Goal: Download file/media

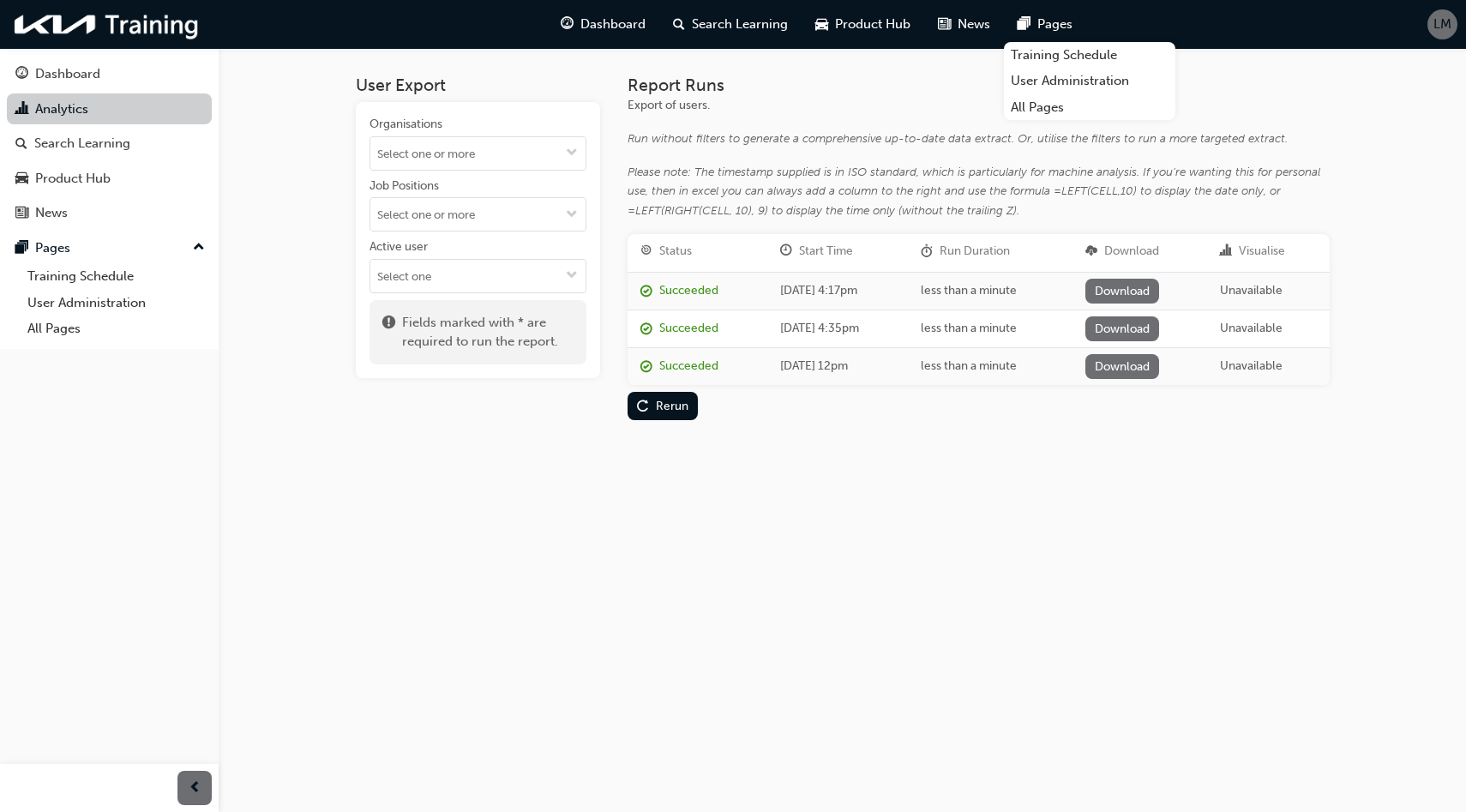
click at [134, 113] on link "Analytics" at bounding box center [109, 109] width 204 height 32
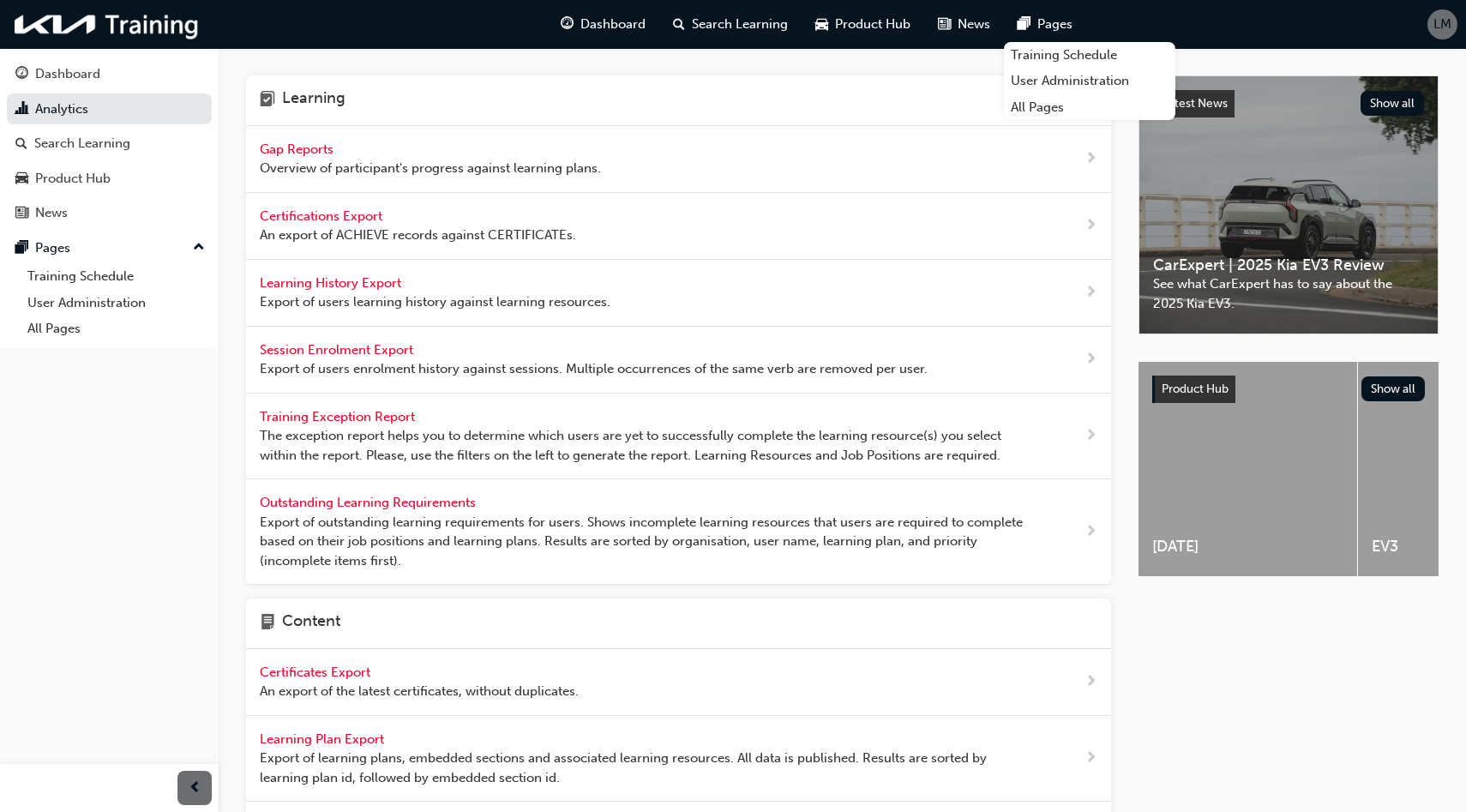
click at [350, 281] on span "Learning History Export" at bounding box center [332, 283] width 145 height 15
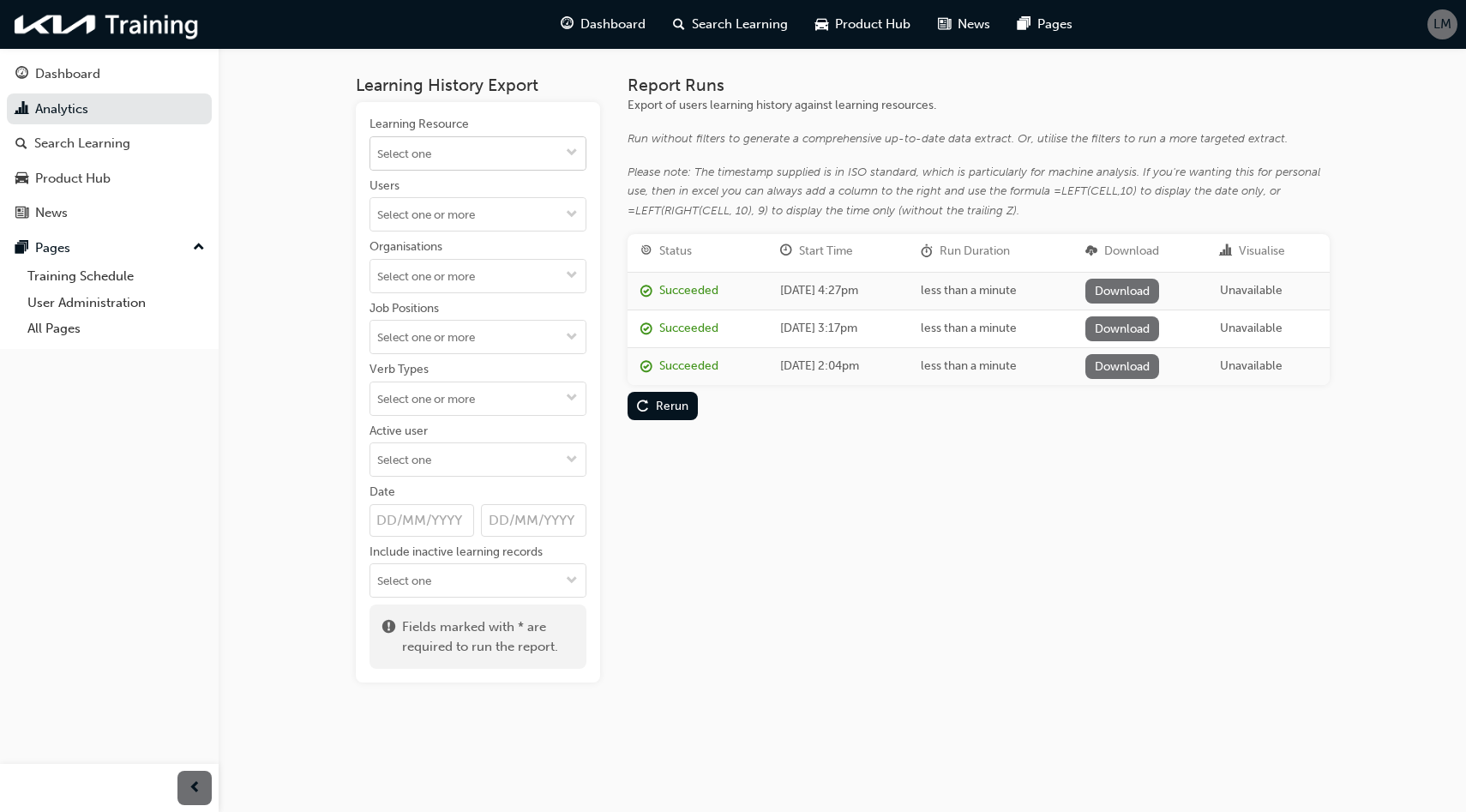
click at [551, 152] on input "Learning Resource" at bounding box center [477, 153] width 215 height 33
click at [551, 152] on input "Learning Resource No results, type at least 1 character of title or code" at bounding box center [477, 153] width 215 height 33
click at [512, 124] on div "Learning Resource" at bounding box center [477, 125] width 217 height 20
click at [512, 137] on input "Learning Resource No results, type at least 1 character of title or code" at bounding box center [477, 153] width 215 height 33
click at [459, 250] on div "Organisations" at bounding box center [477, 248] width 217 height 20
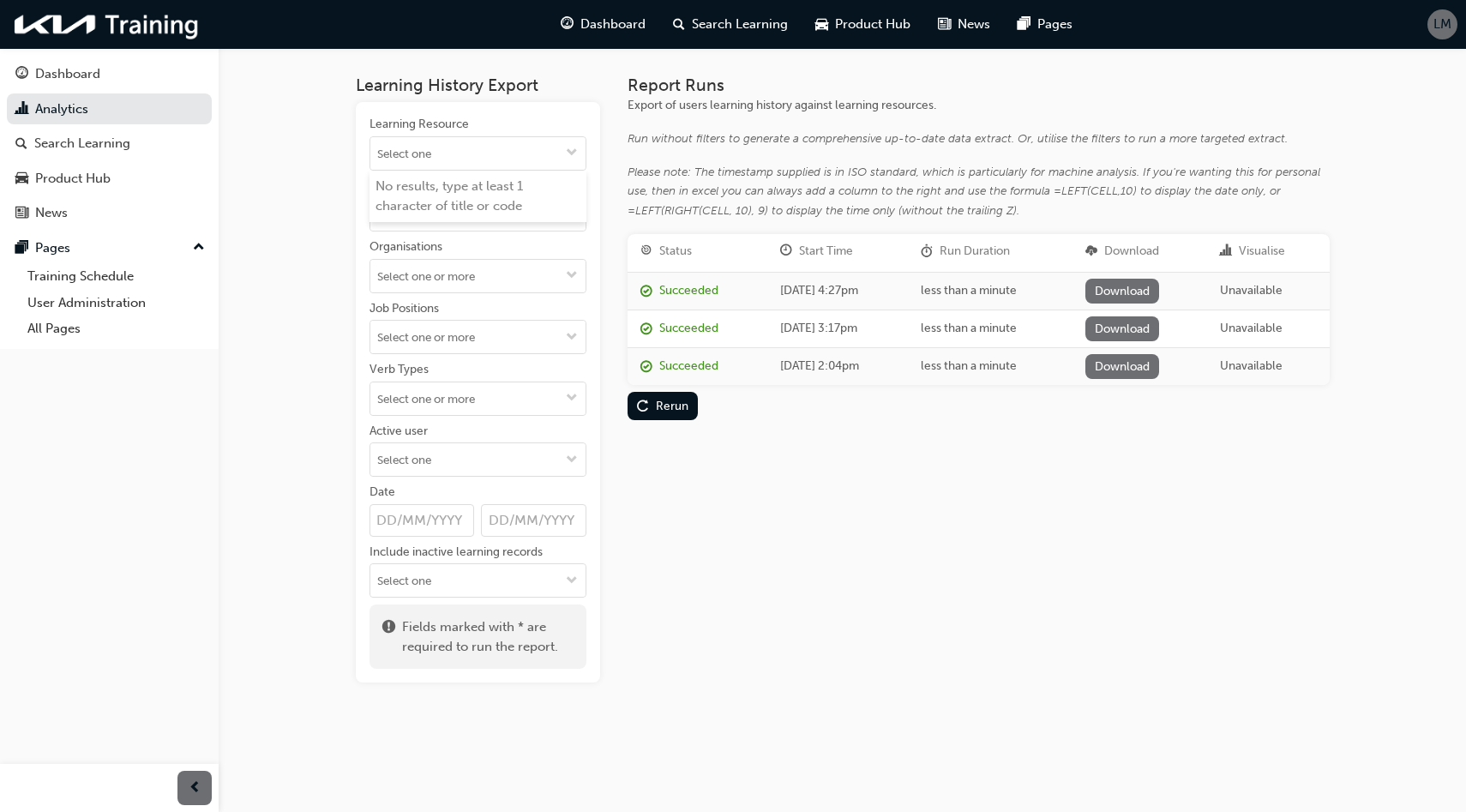
click at [459, 259] on input "Organisations" at bounding box center [477, 276] width 215 height 33
click at [463, 211] on input "Users" at bounding box center [477, 214] width 215 height 33
click at [277, 276] on div "Learning History Export Learning Resource Users No results, type at least 2 cha…" at bounding box center [733, 406] width 1466 height 812
click at [426, 272] on input "Organisations" at bounding box center [477, 276] width 215 height 33
click at [304, 281] on div "Learning History Export Learning Resource Users Organisations [GEOGRAPHIC_DATA]…" at bounding box center [733, 406] width 1466 height 812
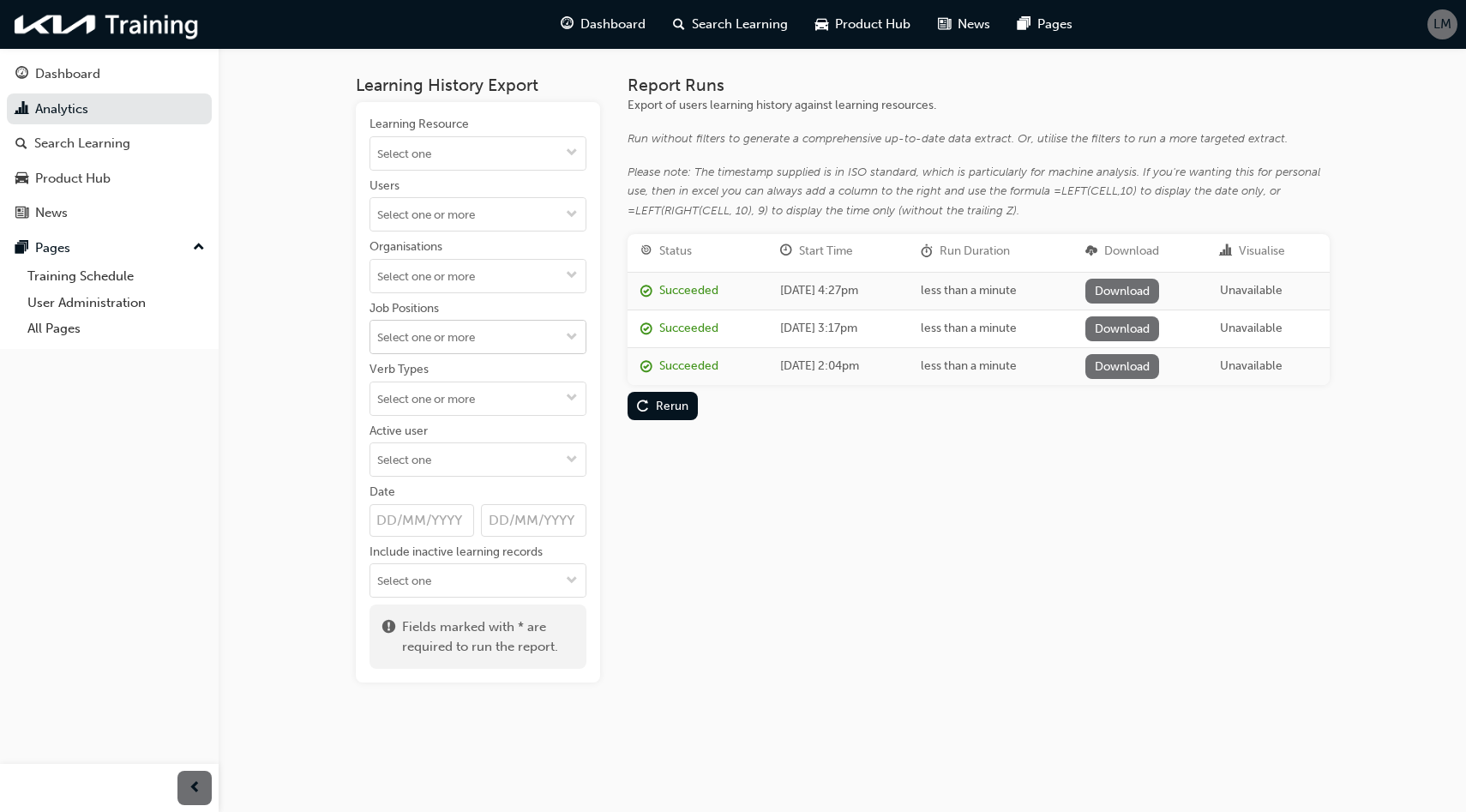
click at [408, 340] on input "Job Positions" at bounding box center [477, 337] width 215 height 33
type input "sales"
click at [427, 369] on li "Sales Consultant" at bounding box center [477, 370] width 217 height 33
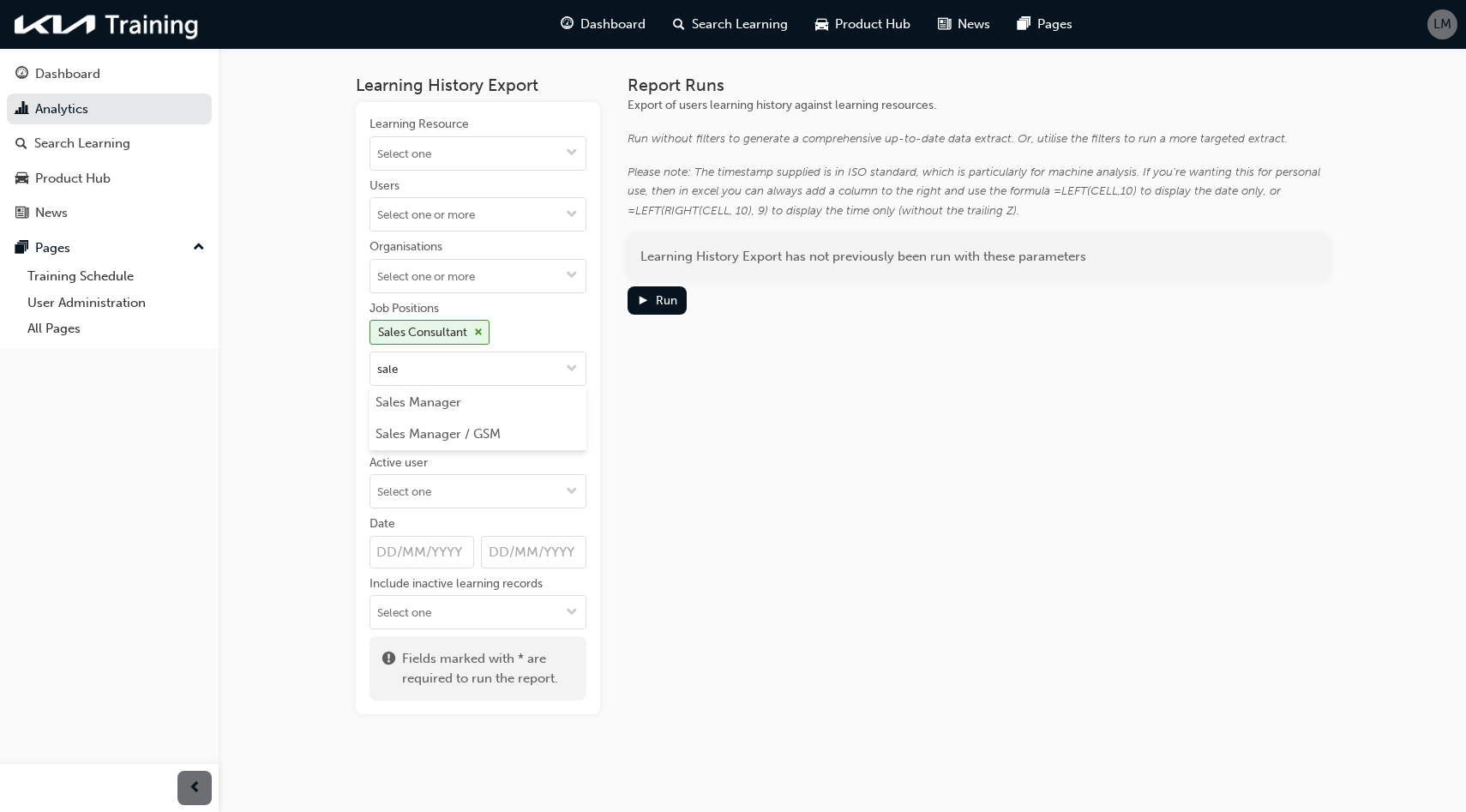
type input "sales"
click at [435, 398] on li "Sales Manager" at bounding box center [477, 402] width 217 height 33
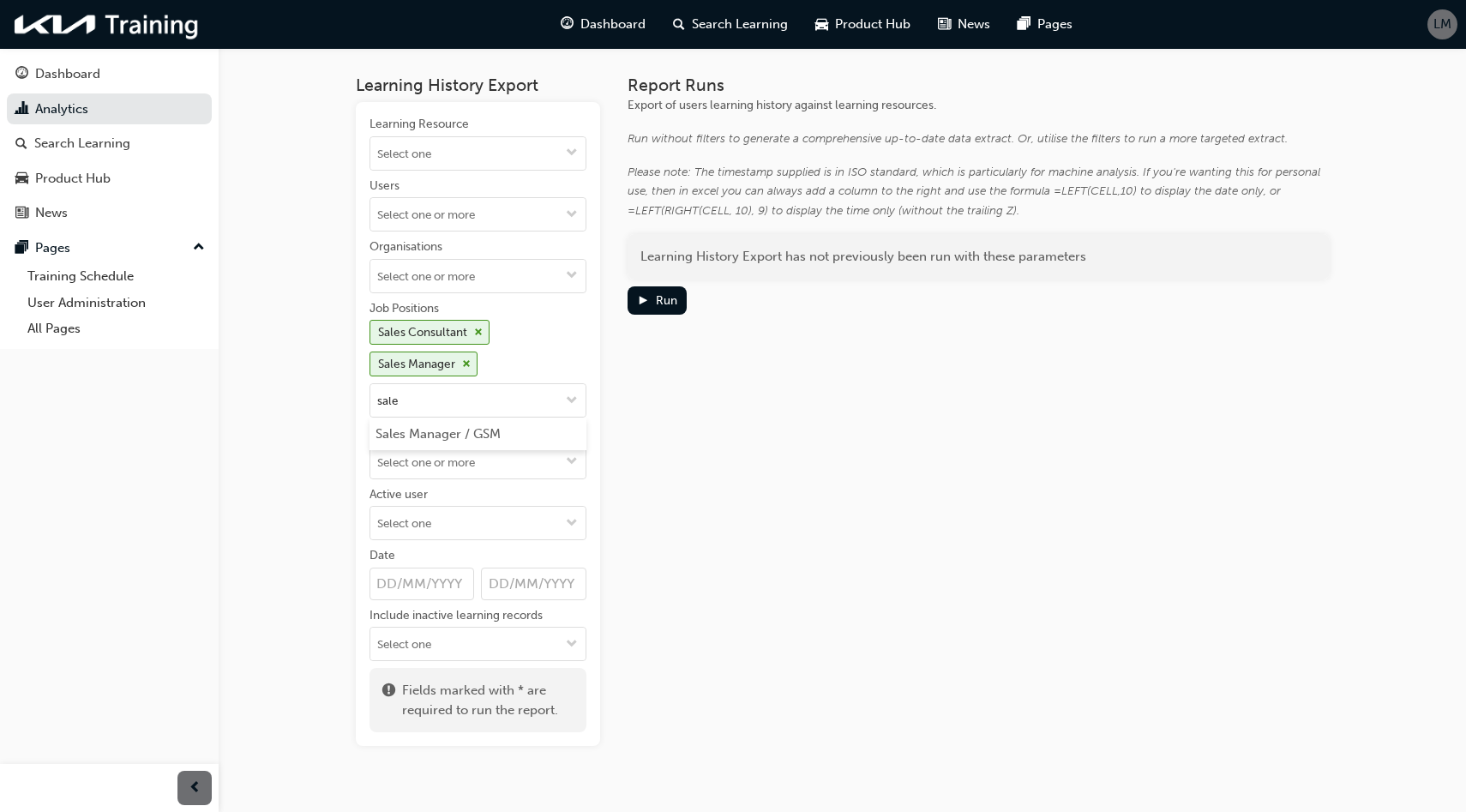
type input "sales"
click at [449, 430] on li "Sales Manager / GSM" at bounding box center [477, 434] width 217 height 33
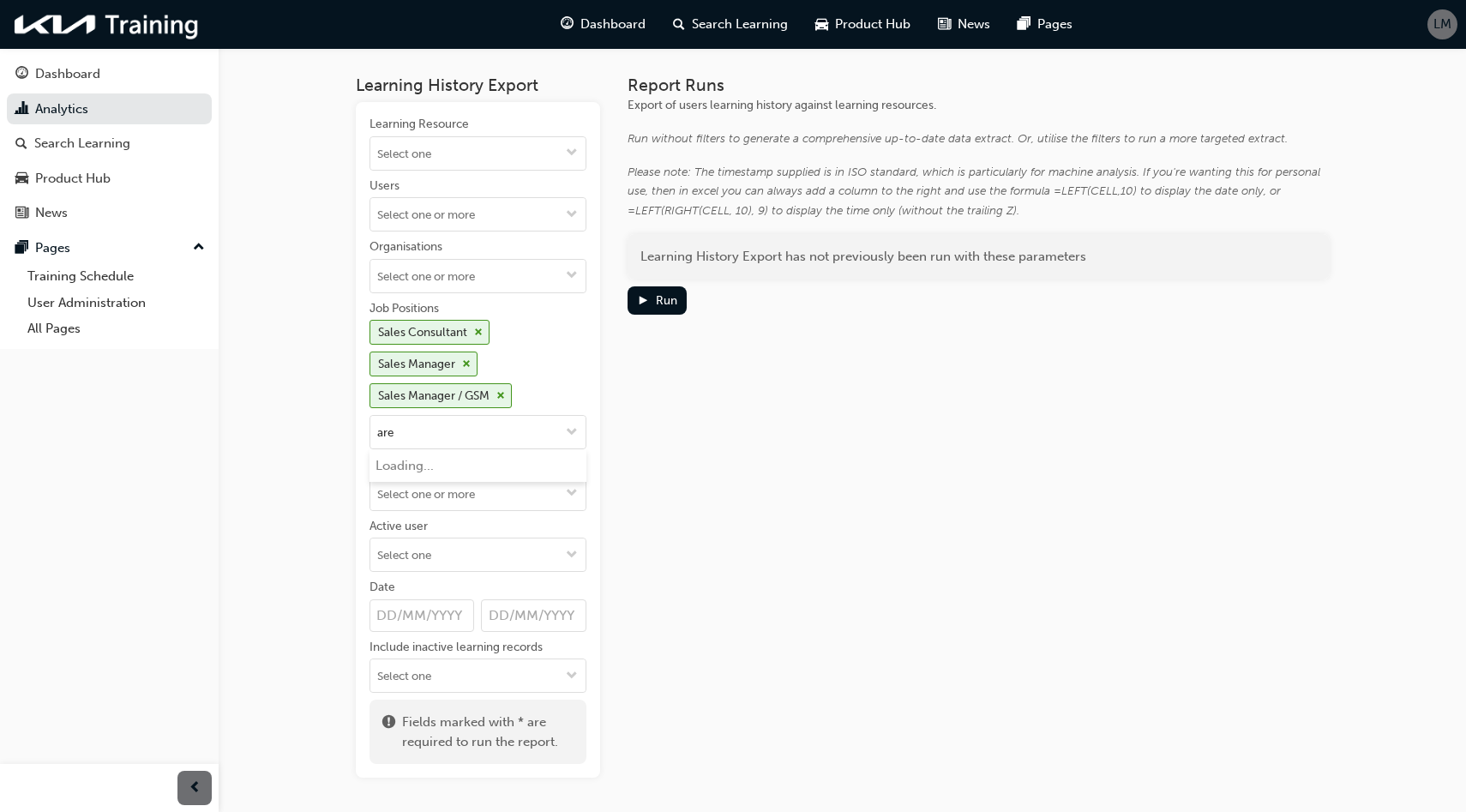
type input "area"
click at [506, 463] on li "Area Sales Manager/Fleet" at bounding box center [477, 466] width 217 height 33
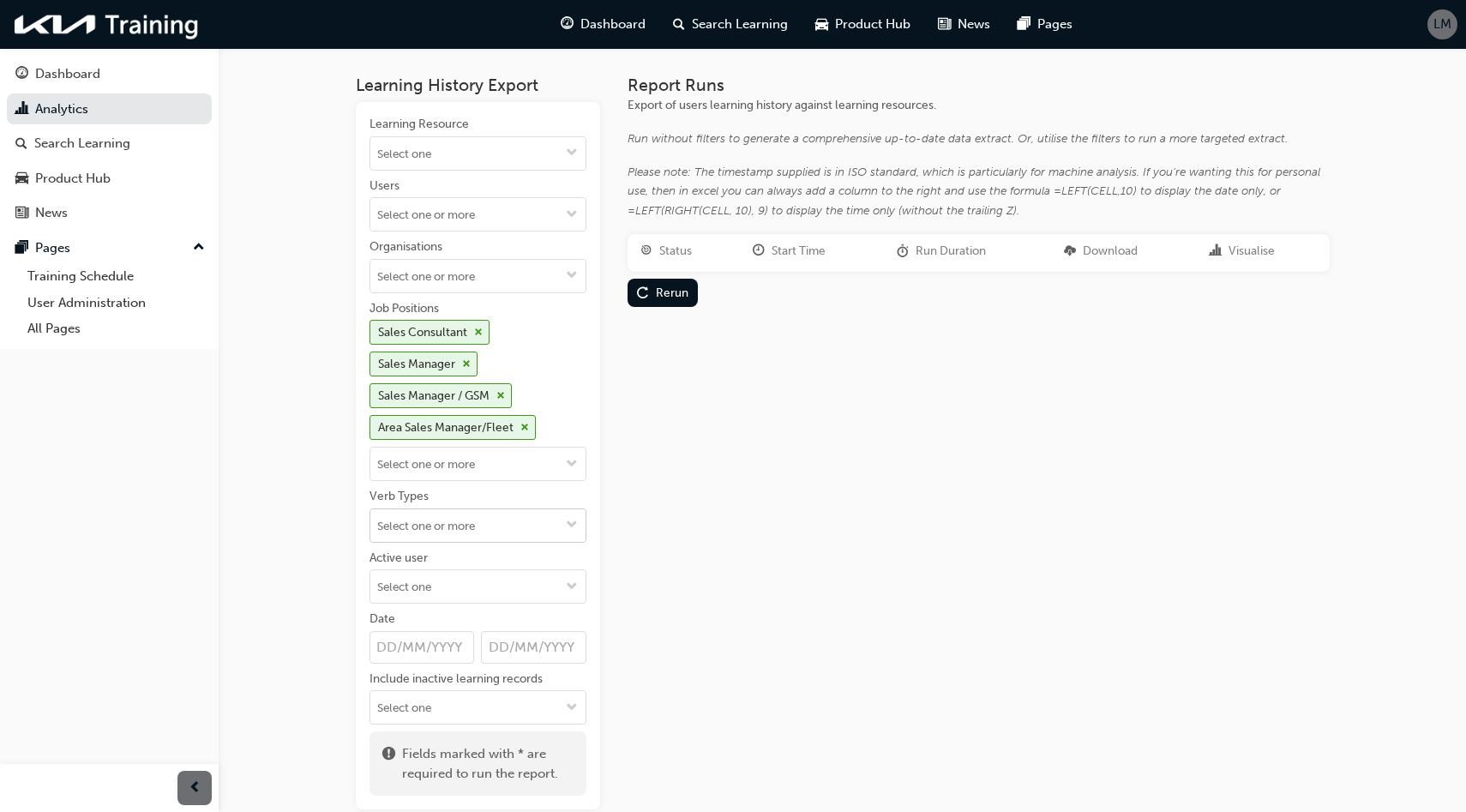
click at [509, 528] on input "Verb Types" at bounding box center [477, 526] width 215 height 33
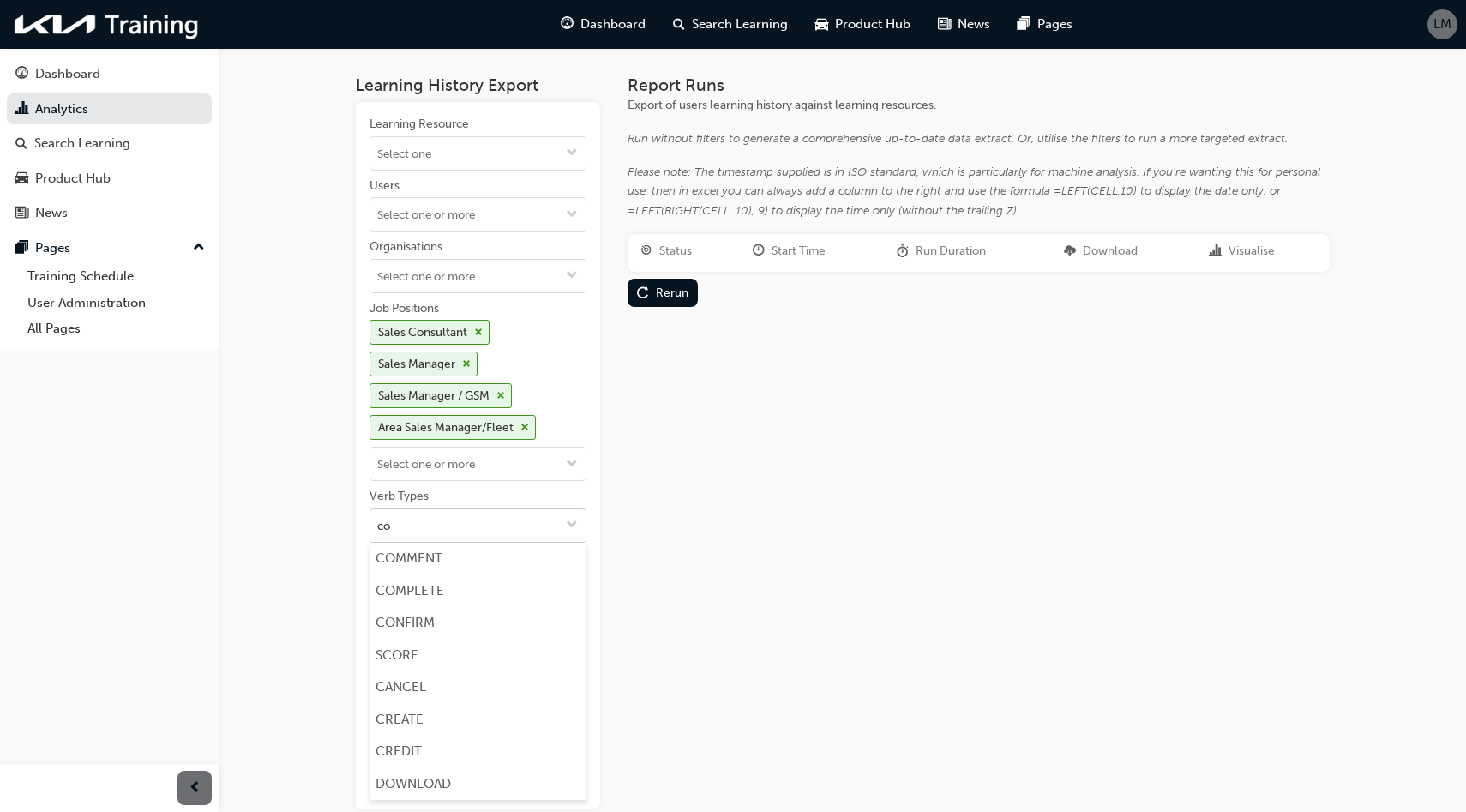
type input "com"
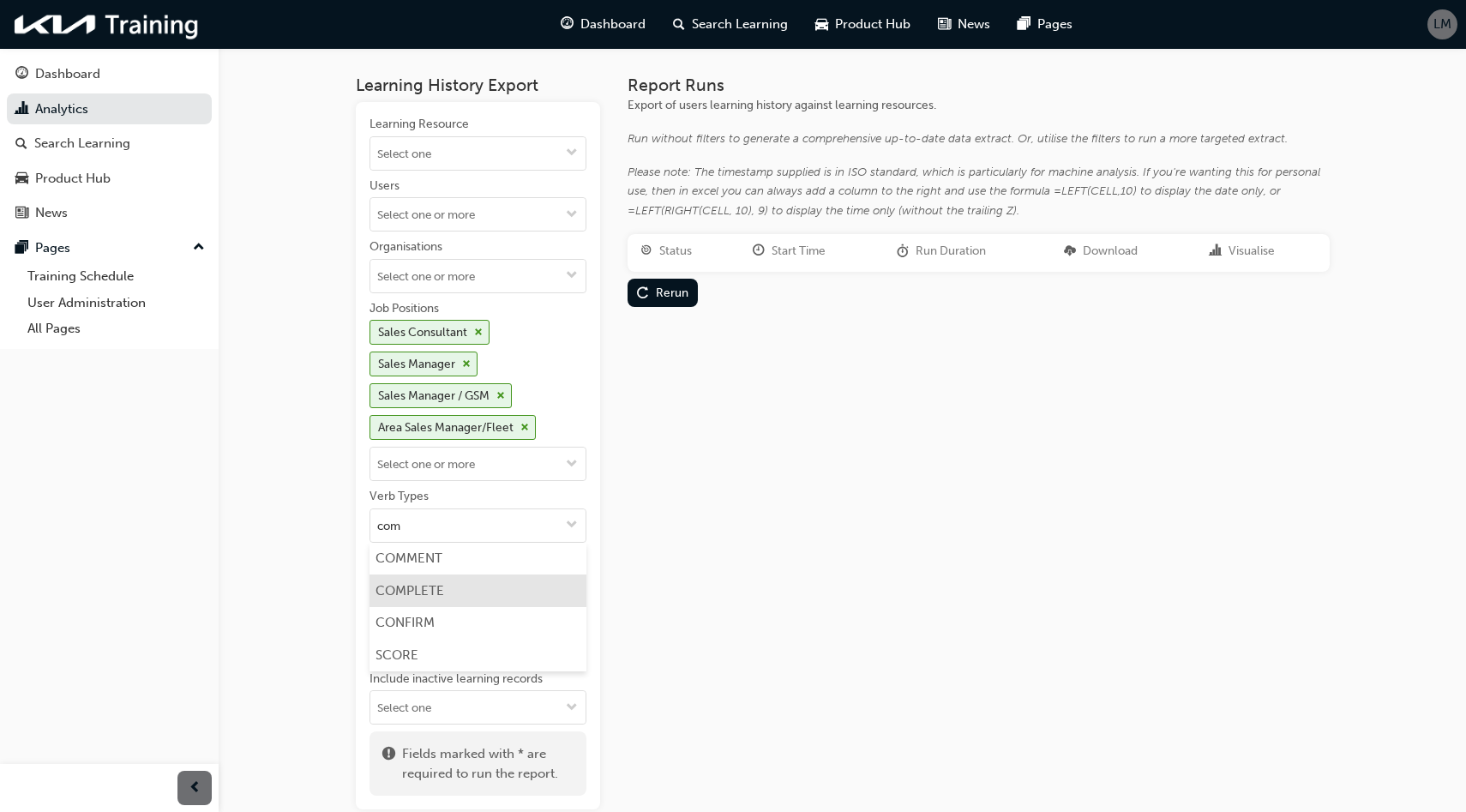
click at [412, 600] on li "COMPLETE" at bounding box center [477, 590] width 217 height 33
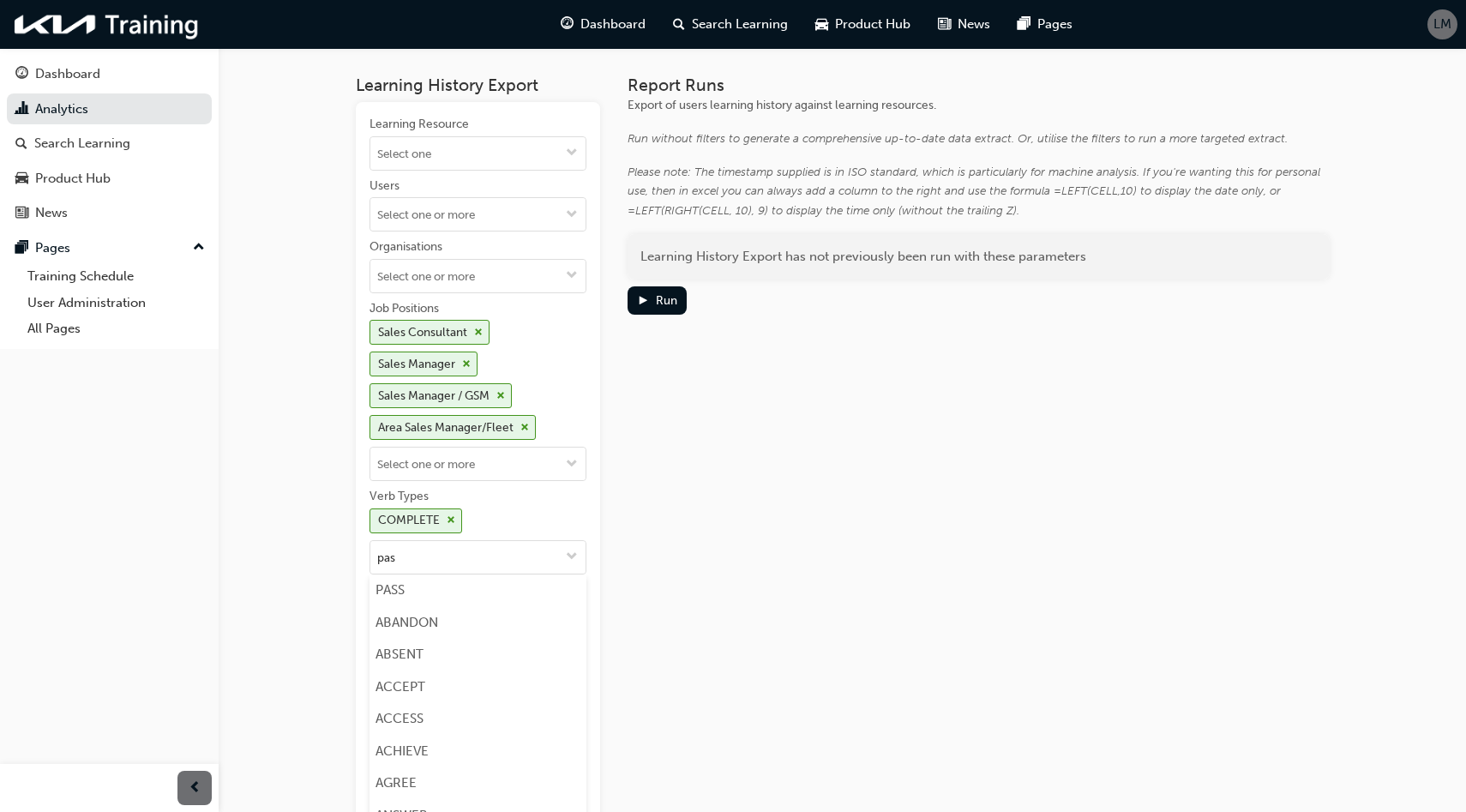
type input "pass"
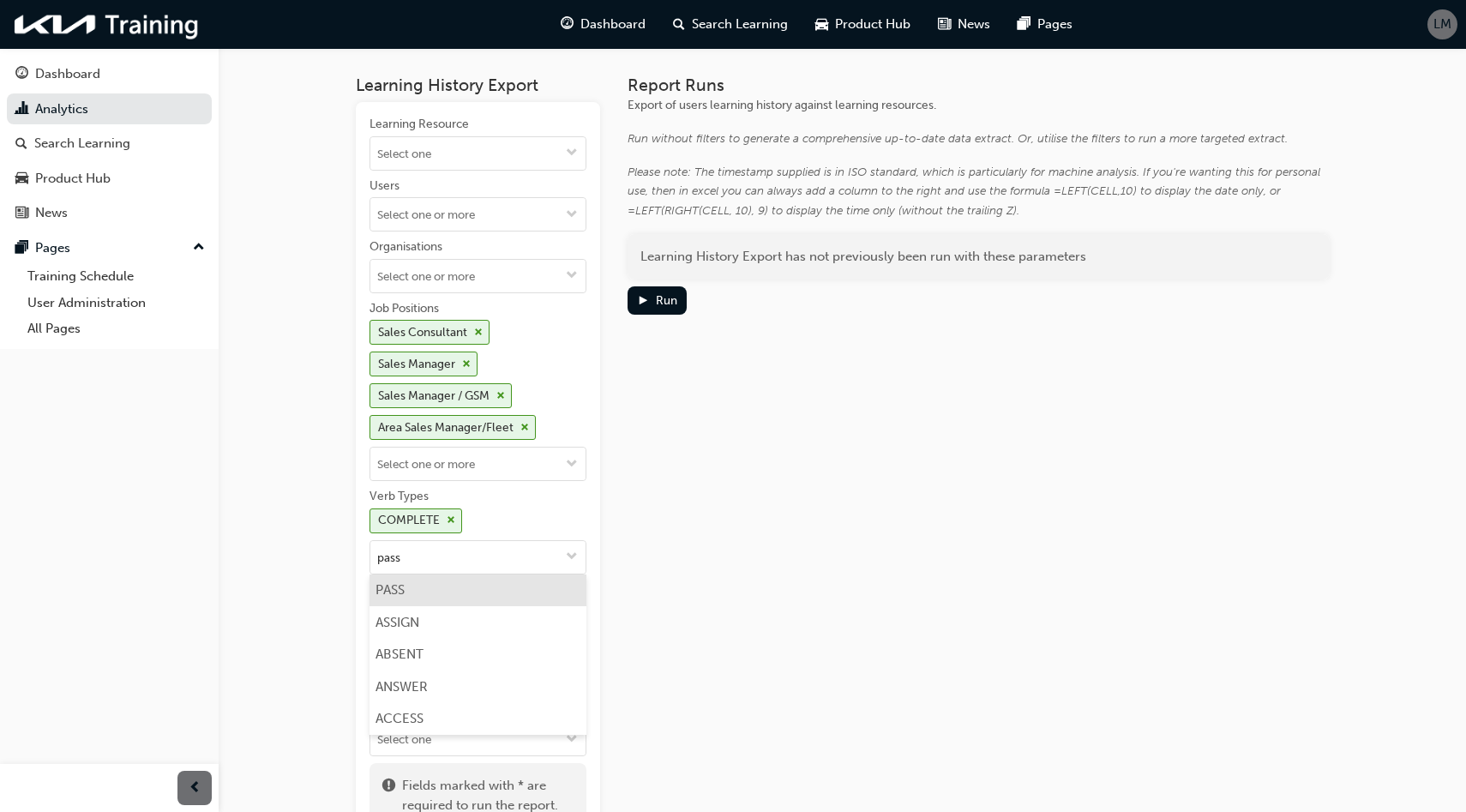
click at [444, 596] on li "PASS" at bounding box center [477, 590] width 217 height 33
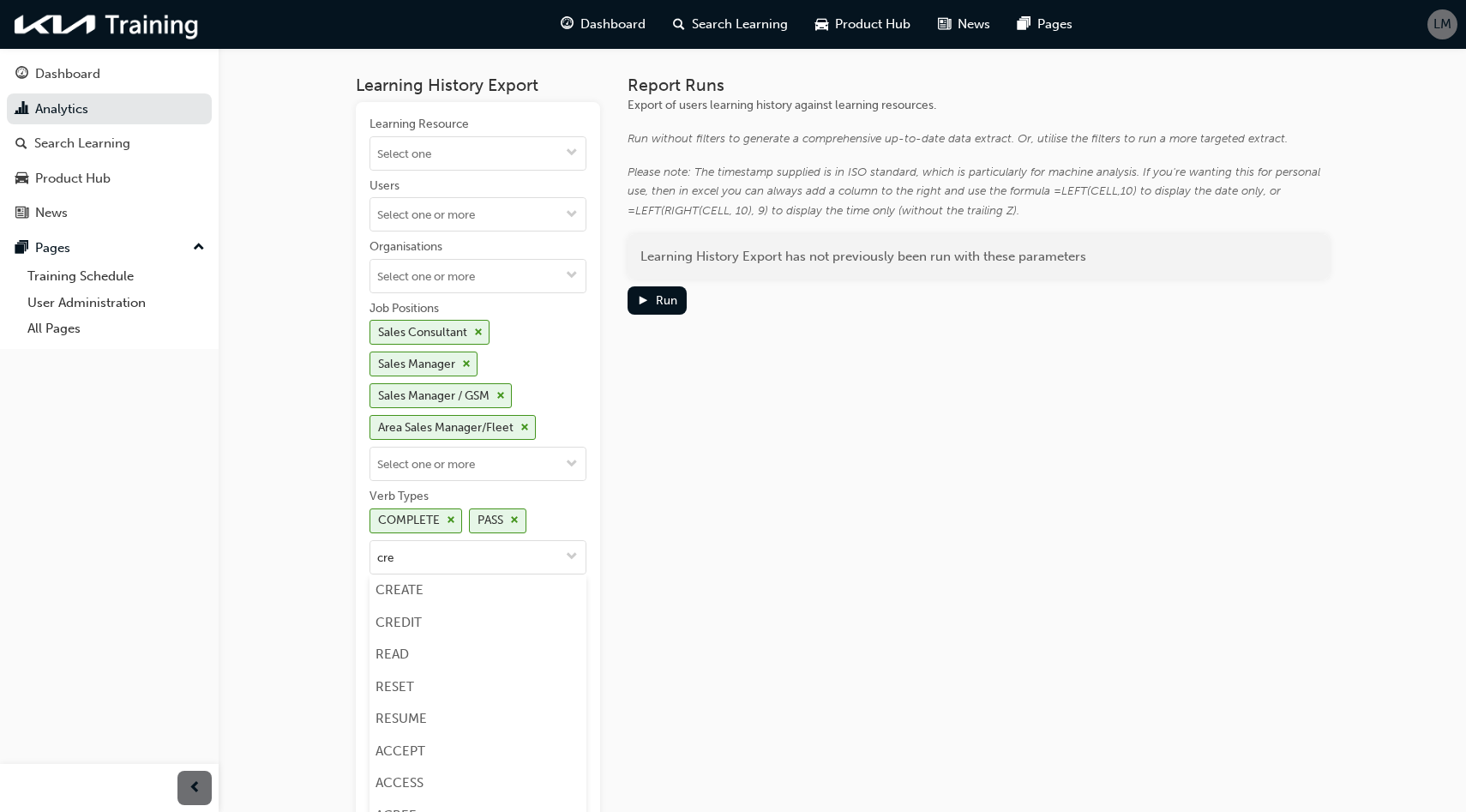
type input "cred"
click at [455, 594] on li "CREDIT" at bounding box center [477, 590] width 217 height 33
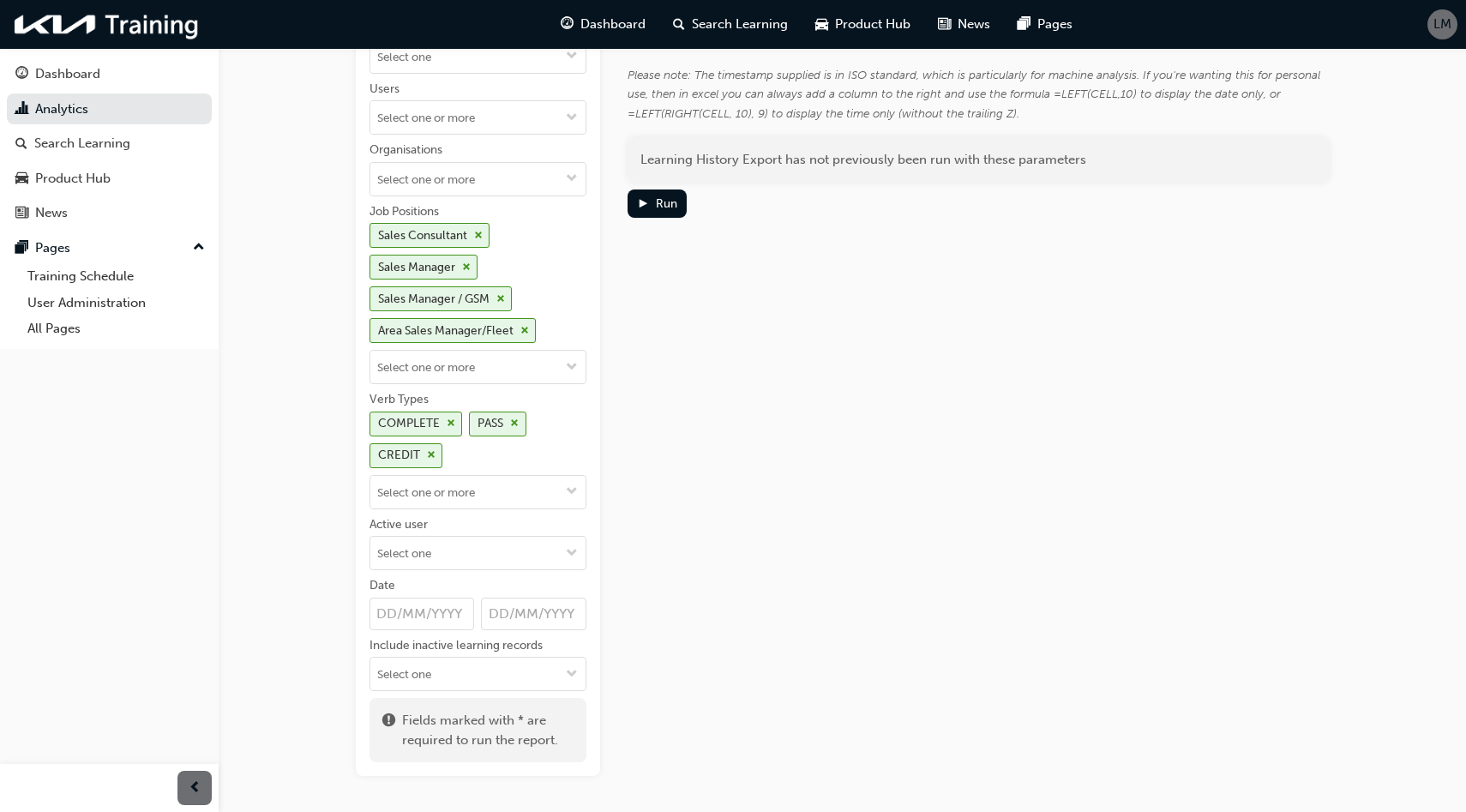
scroll to position [97, 0]
click at [443, 557] on input "Active user" at bounding box center [477, 552] width 215 height 33
click at [437, 583] on li "Active users" at bounding box center [477, 585] width 217 height 33
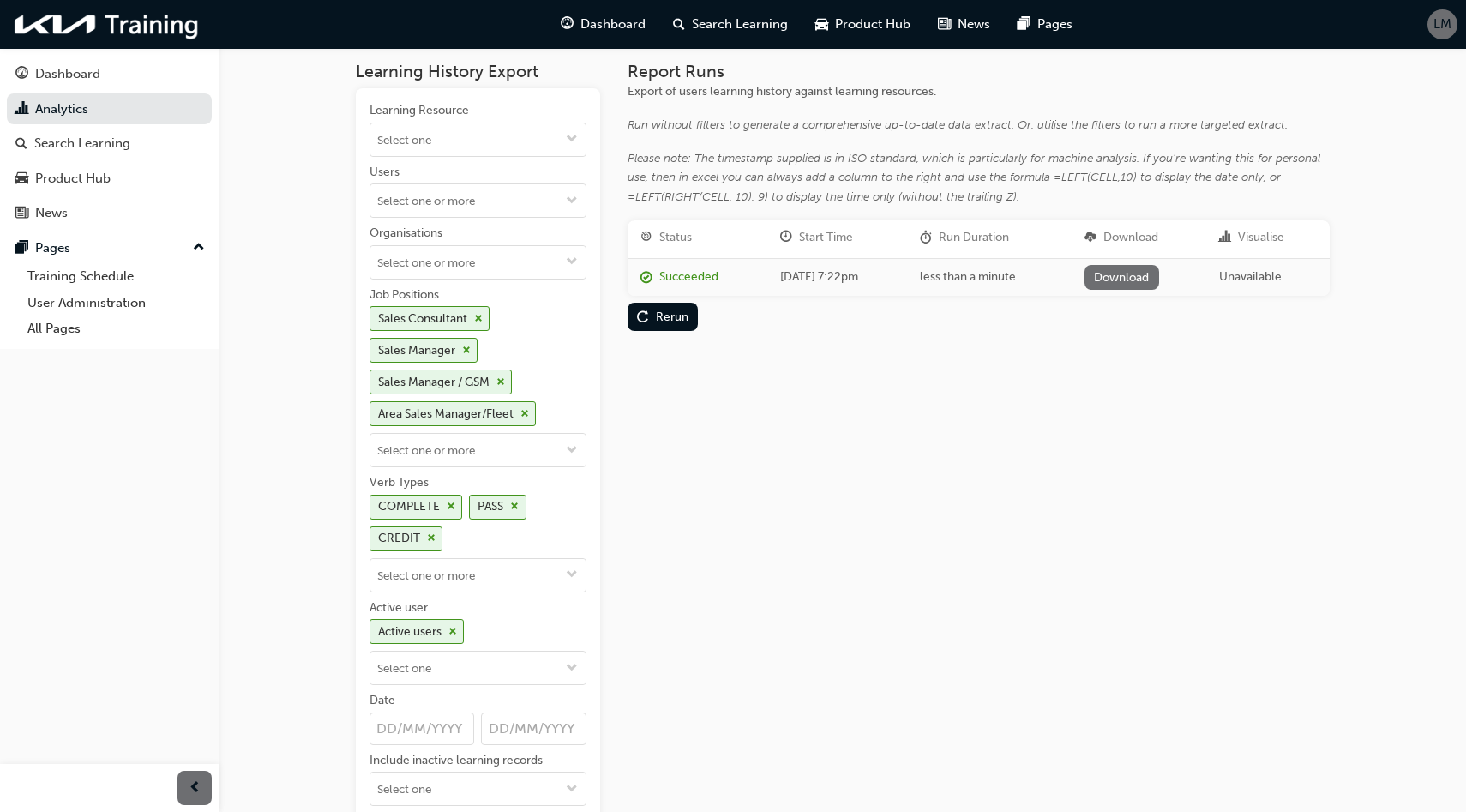
scroll to position [0, 0]
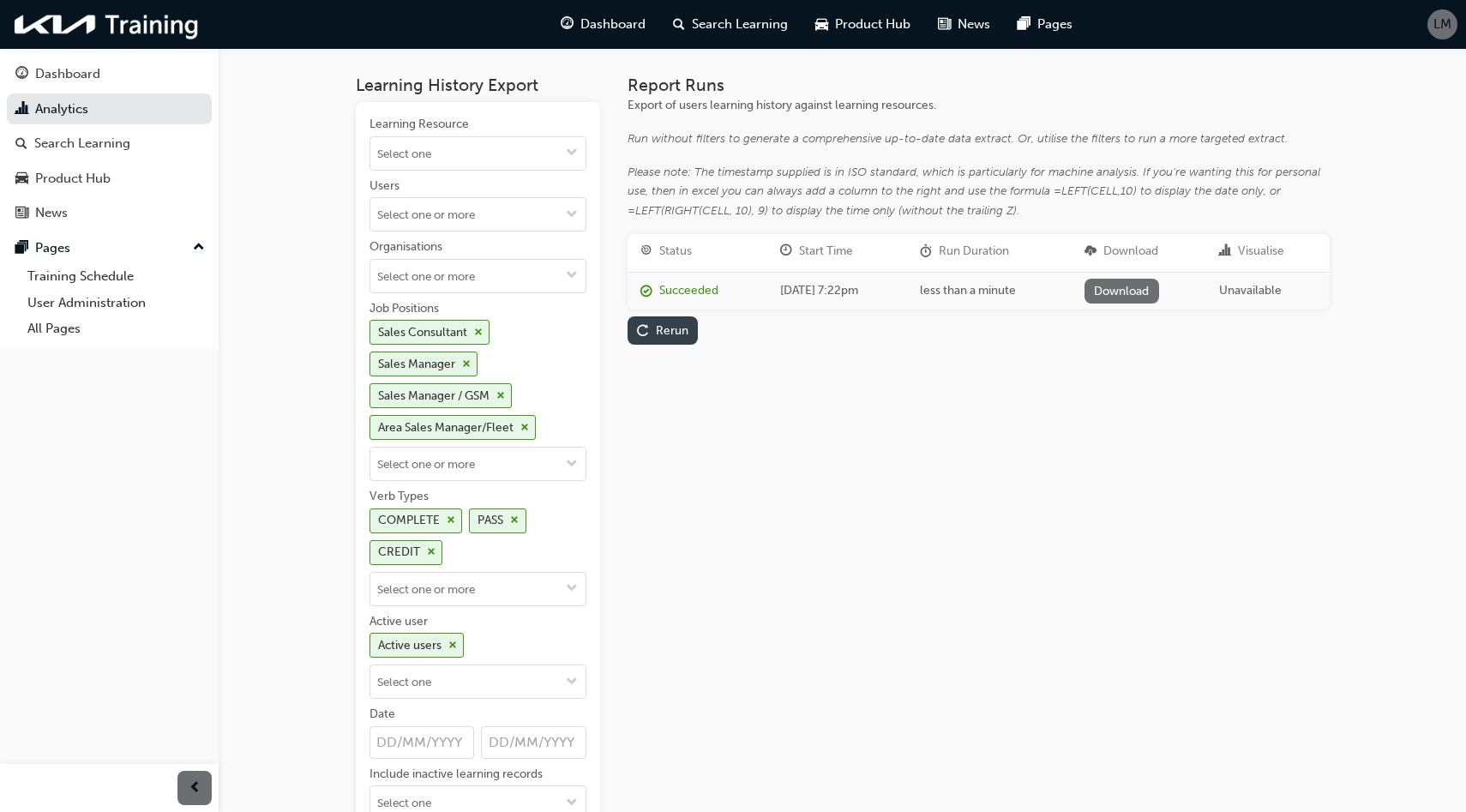
click at [682, 331] on div "Rerun" at bounding box center [672, 330] width 33 height 14
click at [1150, 290] on link "Download" at bounding box center [1125, 291] width 74 height 25
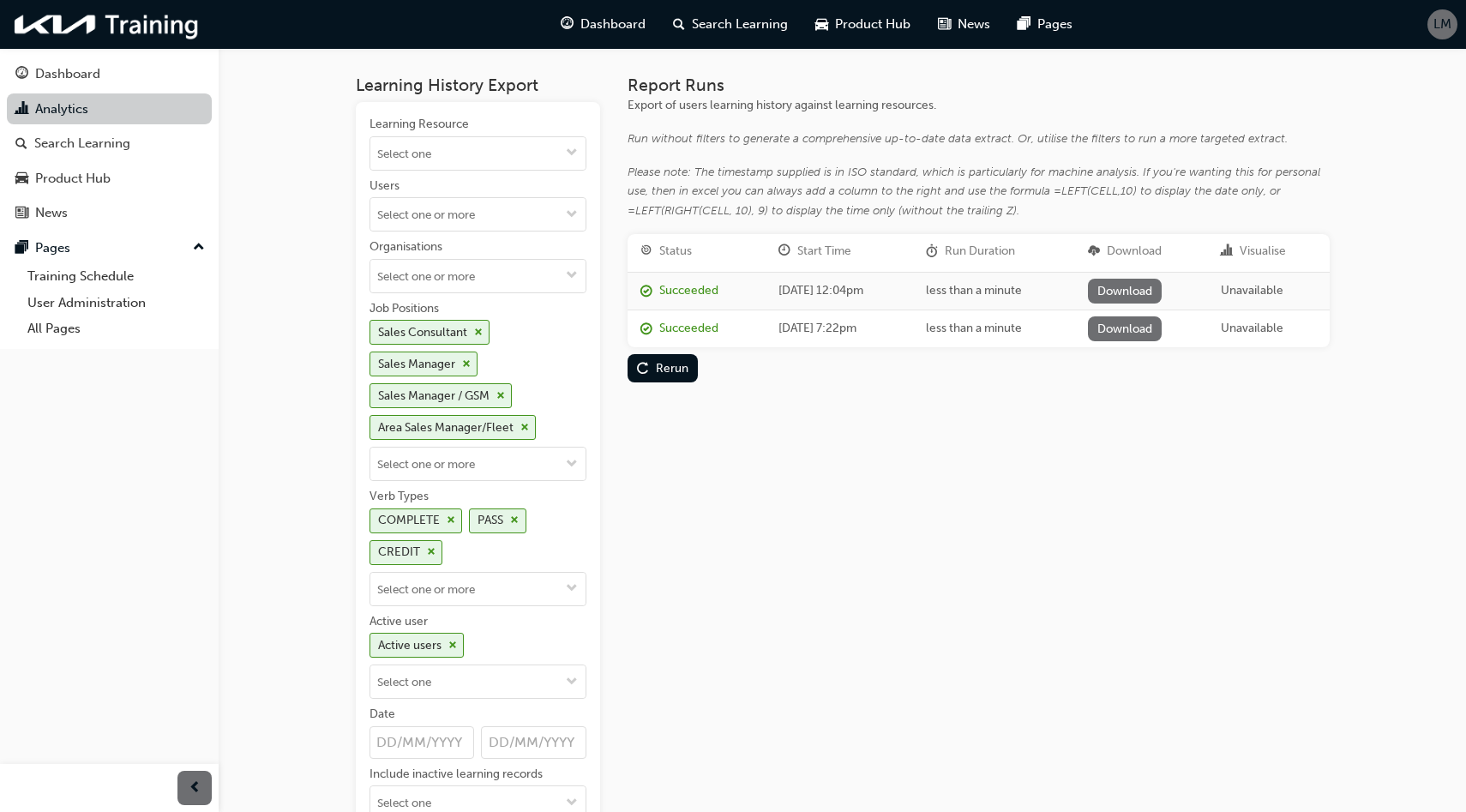
click at [156, 112] on link "Analytics" at bounding box center [109, 109] width 204 height 32
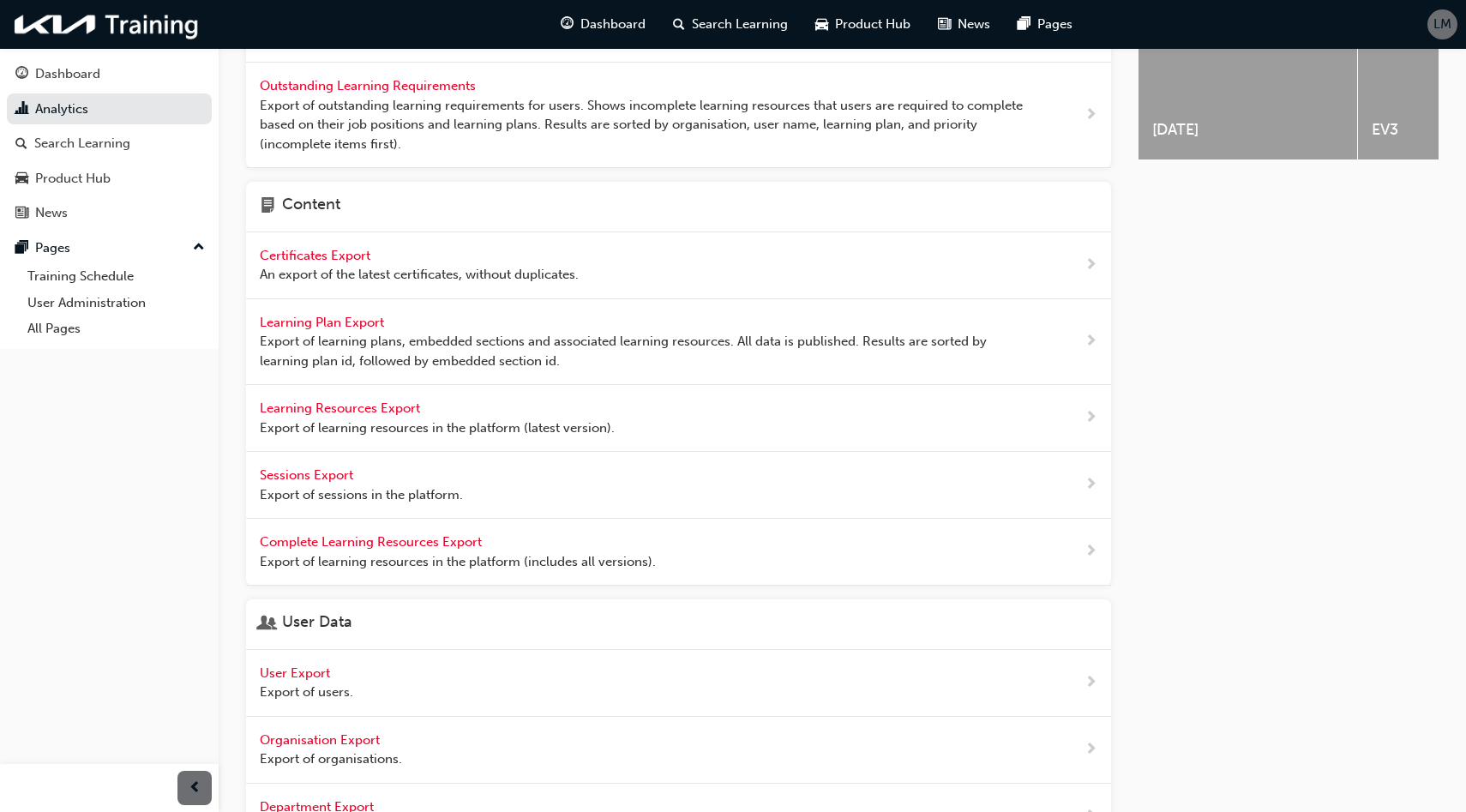
scroll to position [604, 0]
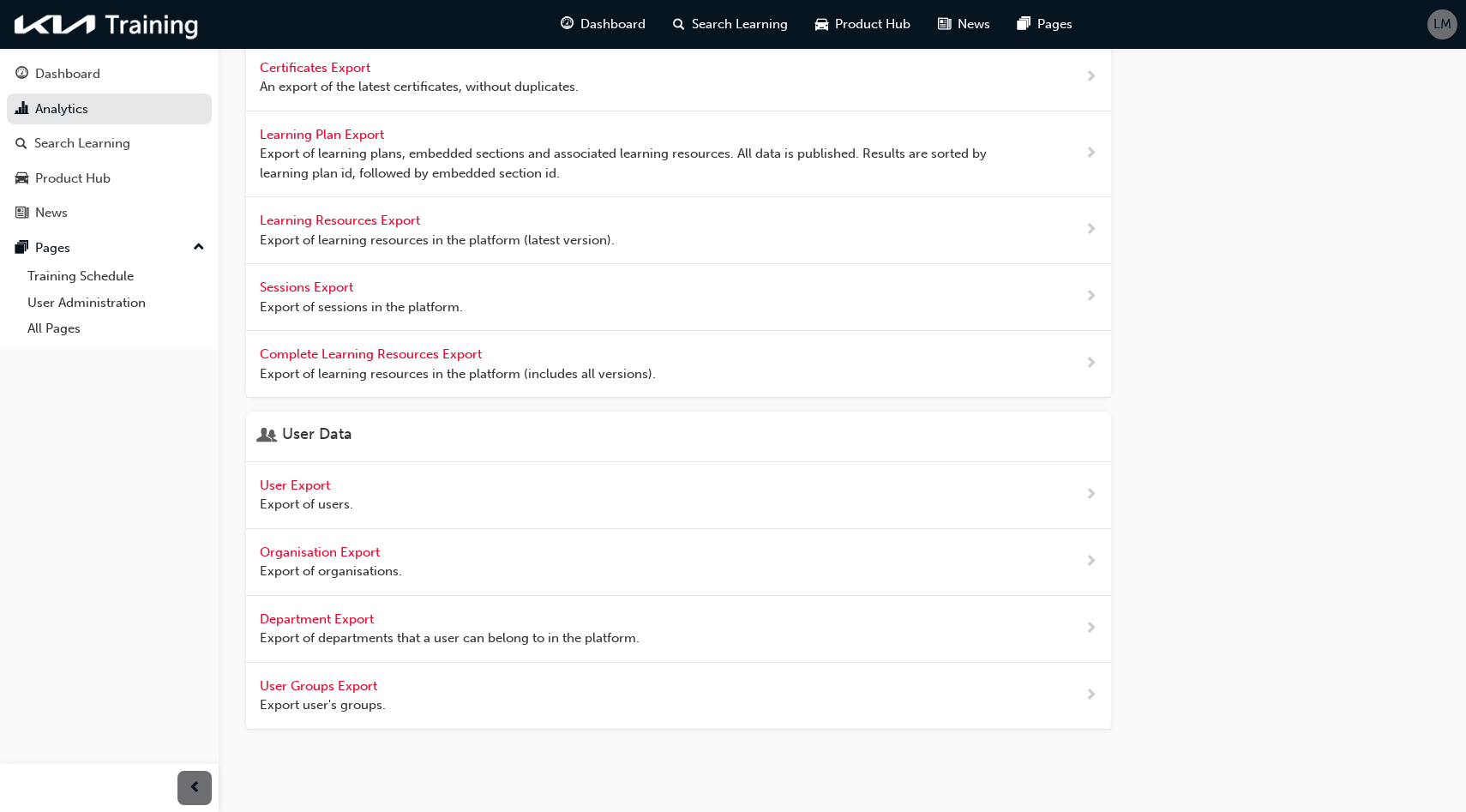
click at [310, 486] on span "User Export" at bounding box center [296, 485] width 73 height 15
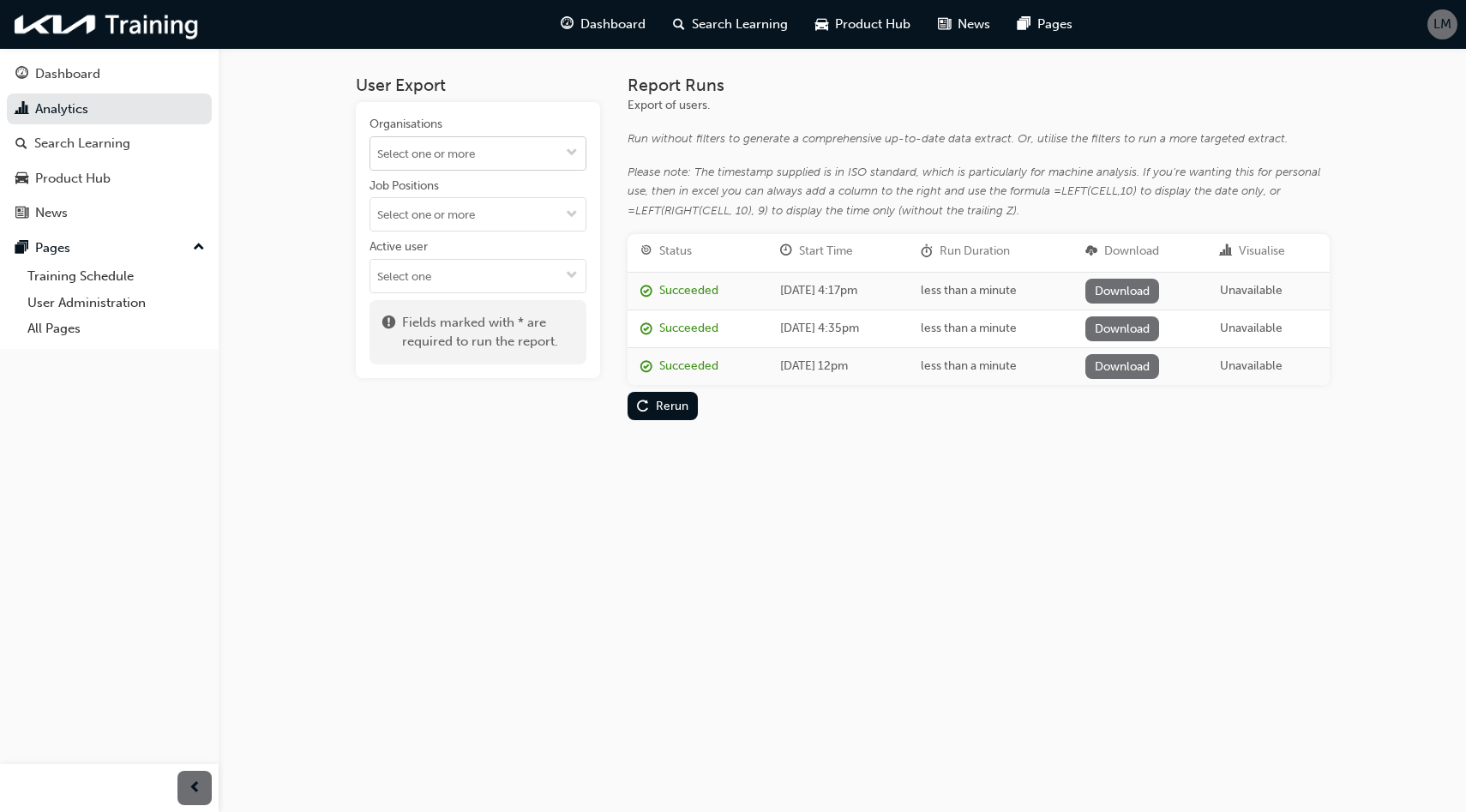
click at [469, 151] on input "Organisations" at bounding box center [477, 153] width 215 height 33
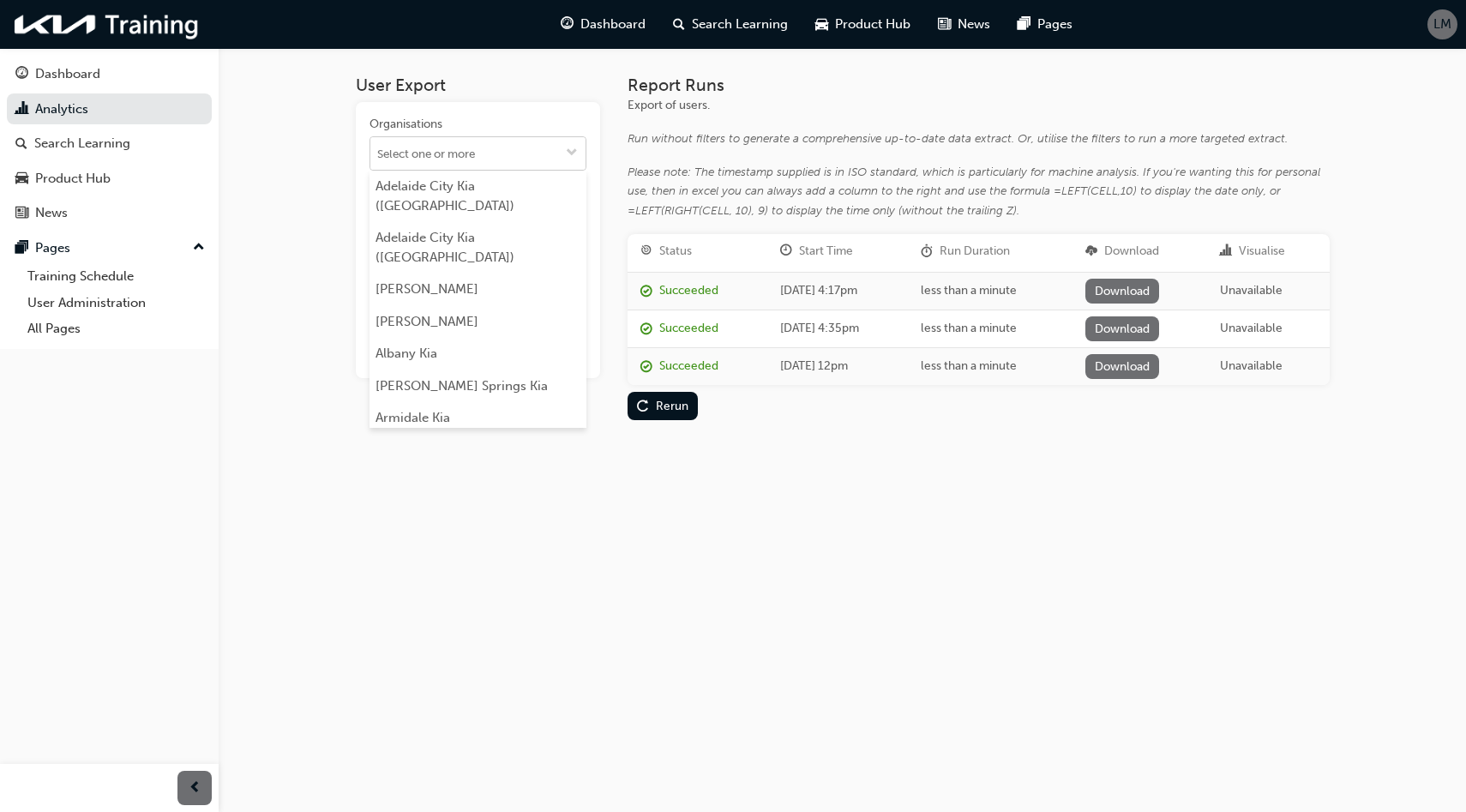
click at [469, 151] on input "Organisations [GEOGRAPHIC_DATA] ([GEOGRAPHIC_DATA]) [GEOGRAPHIC_DATA] [GEOGRAPH…" at bounding box center [477, 153] width 215 height 33
click at [312, 184] on div "User Export Organisations [GEOGRAPHIC_DATA] [GEOGRAPHIC_DATA] ([GEOGRAPHIC_DATA…" at bounding box center [733, 406] width 1466 height 812
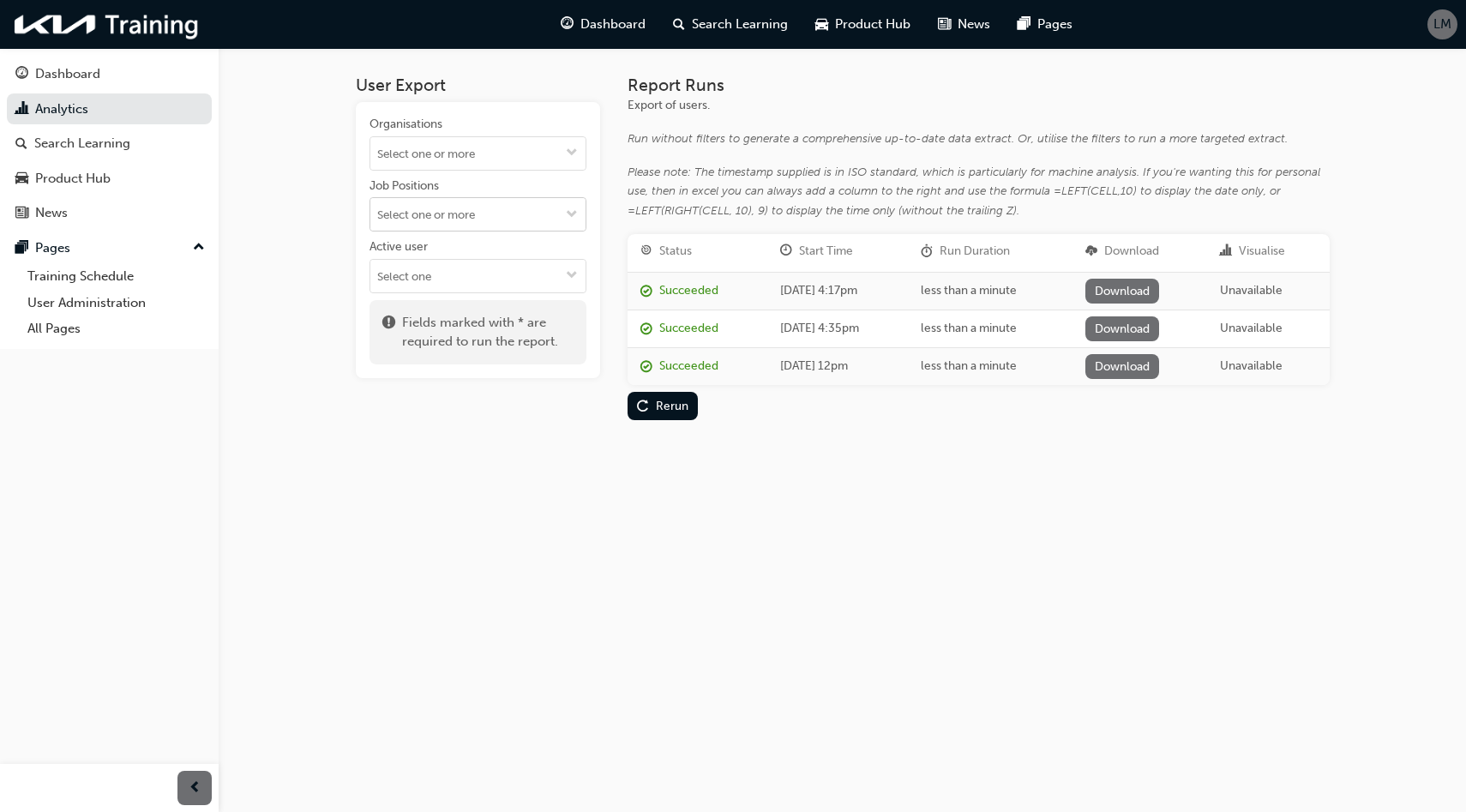
click at [434, 206] on input "Job Positions" at bounding box center [477, 214] width 215 height 33
type input "sale"
click at [450, 239] on li "Sales Consultant" at bounding box center [477, 248] width 217 height 33
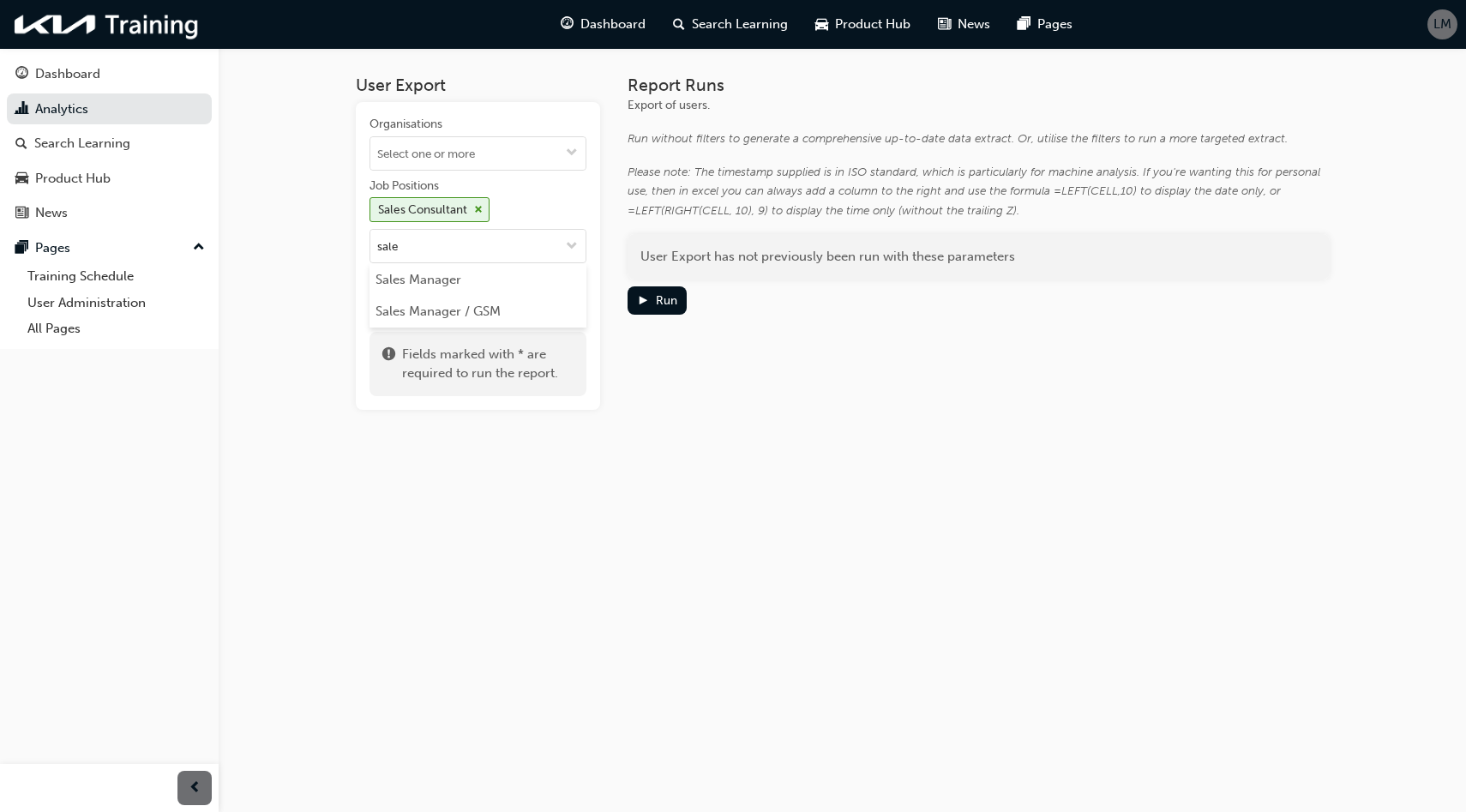
type input "sales"
click at [455, 273] on li "Sales Manager" at bounding box center [477, 280] width 217 height 33
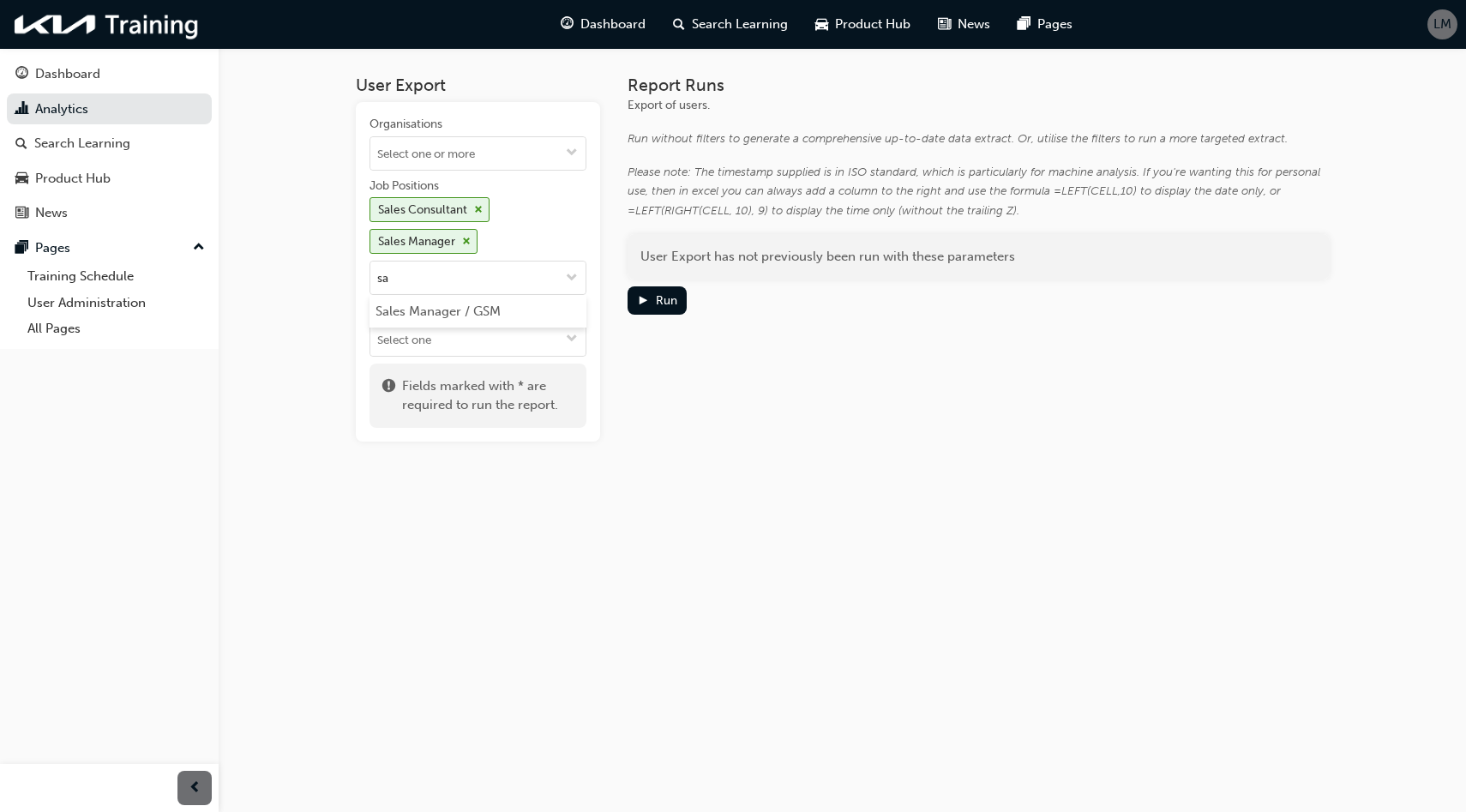
type input "[PERSON_NAME]"
click at [474, 304] on li "Sales Manager / GSM" at bounding box center [477, 311] width 217 height 33
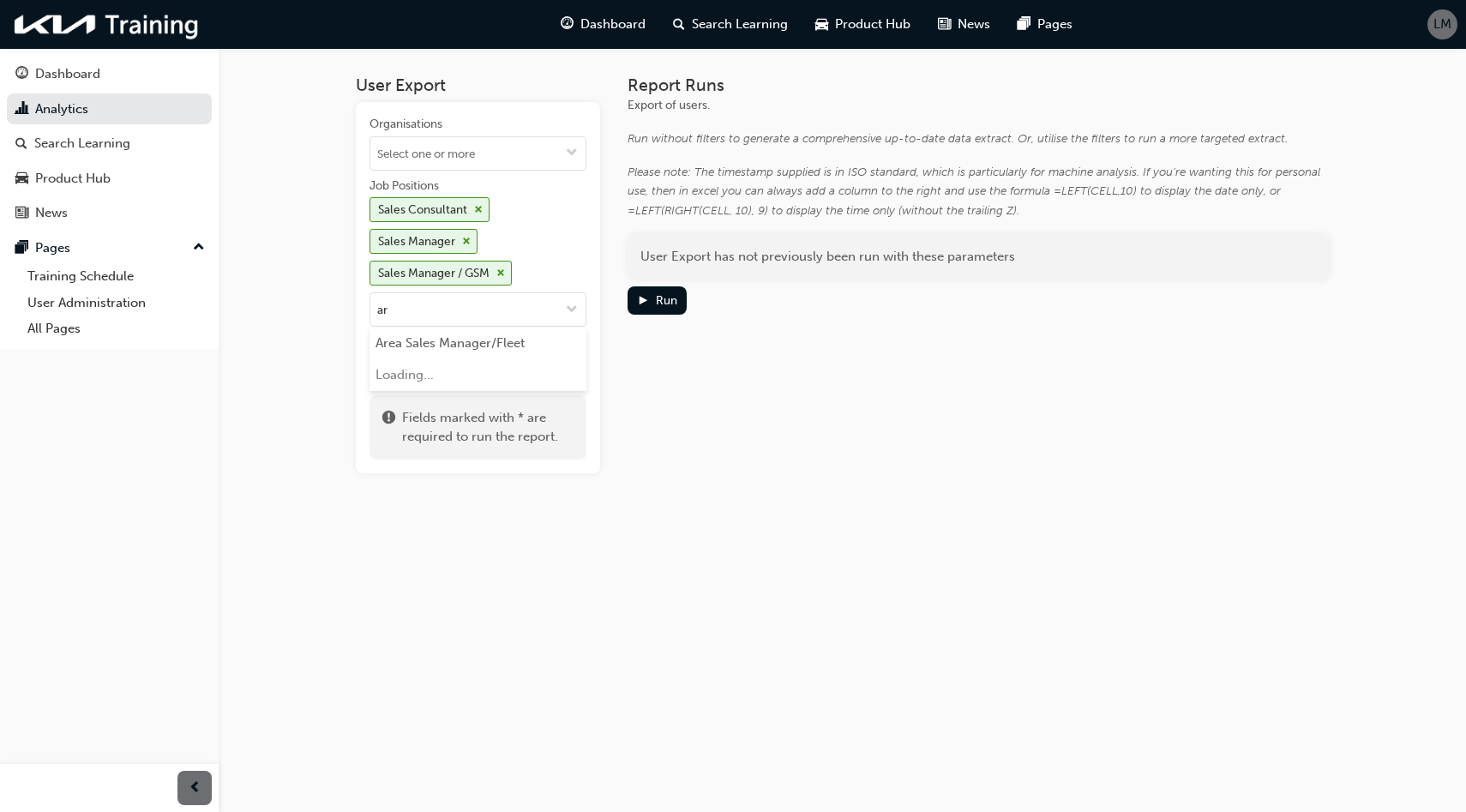
type input "are"
click at [474, 343] on li "Area Sales Manager/Fleet" at bounding box center [477, 343] width 217 height 33
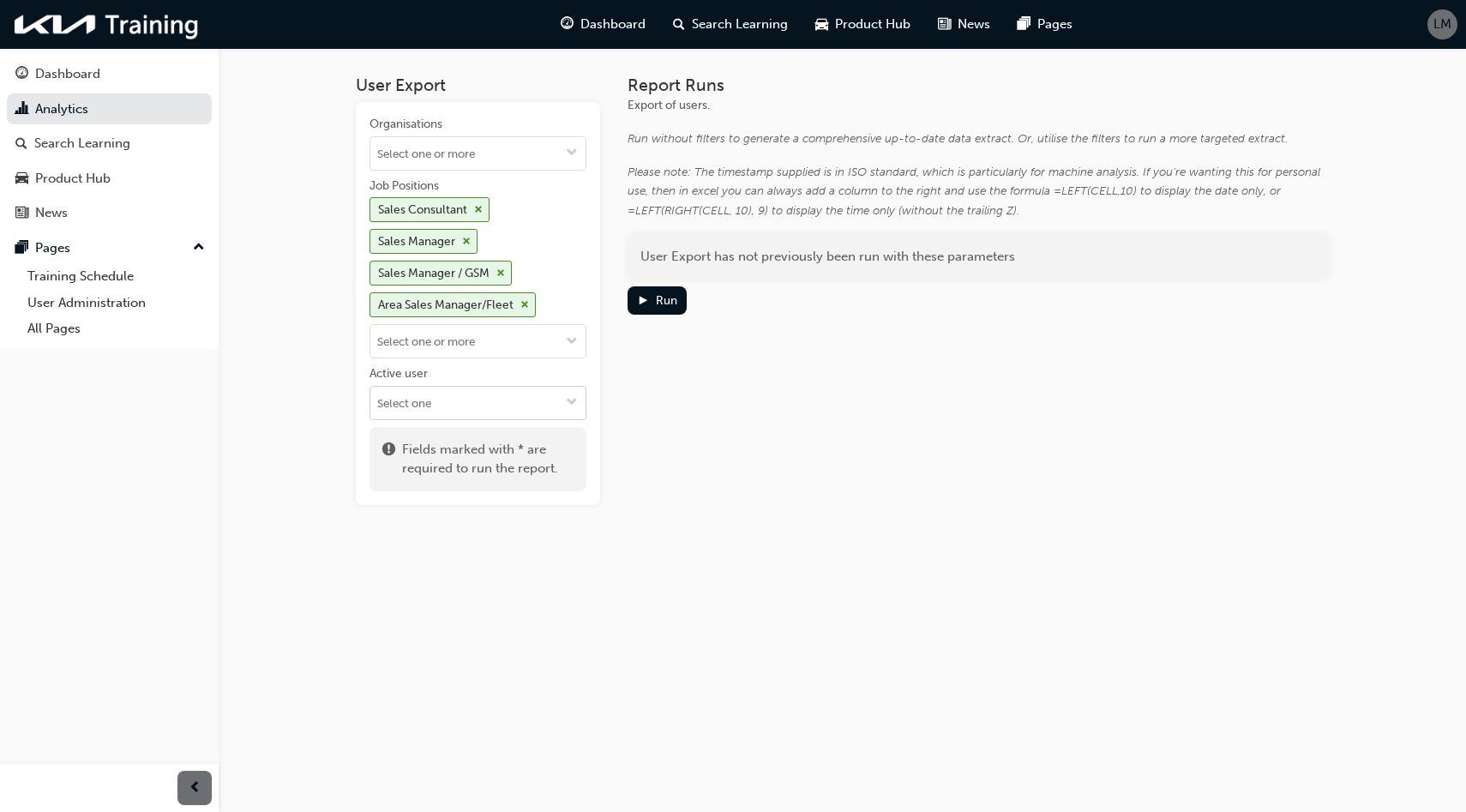
click at [454, 404] on input "Active user" at bounding box center [477, 403] width 215 height 33
click at [457, 440] on li "Active users" at bounding box center [477, 436] width 217 height 33
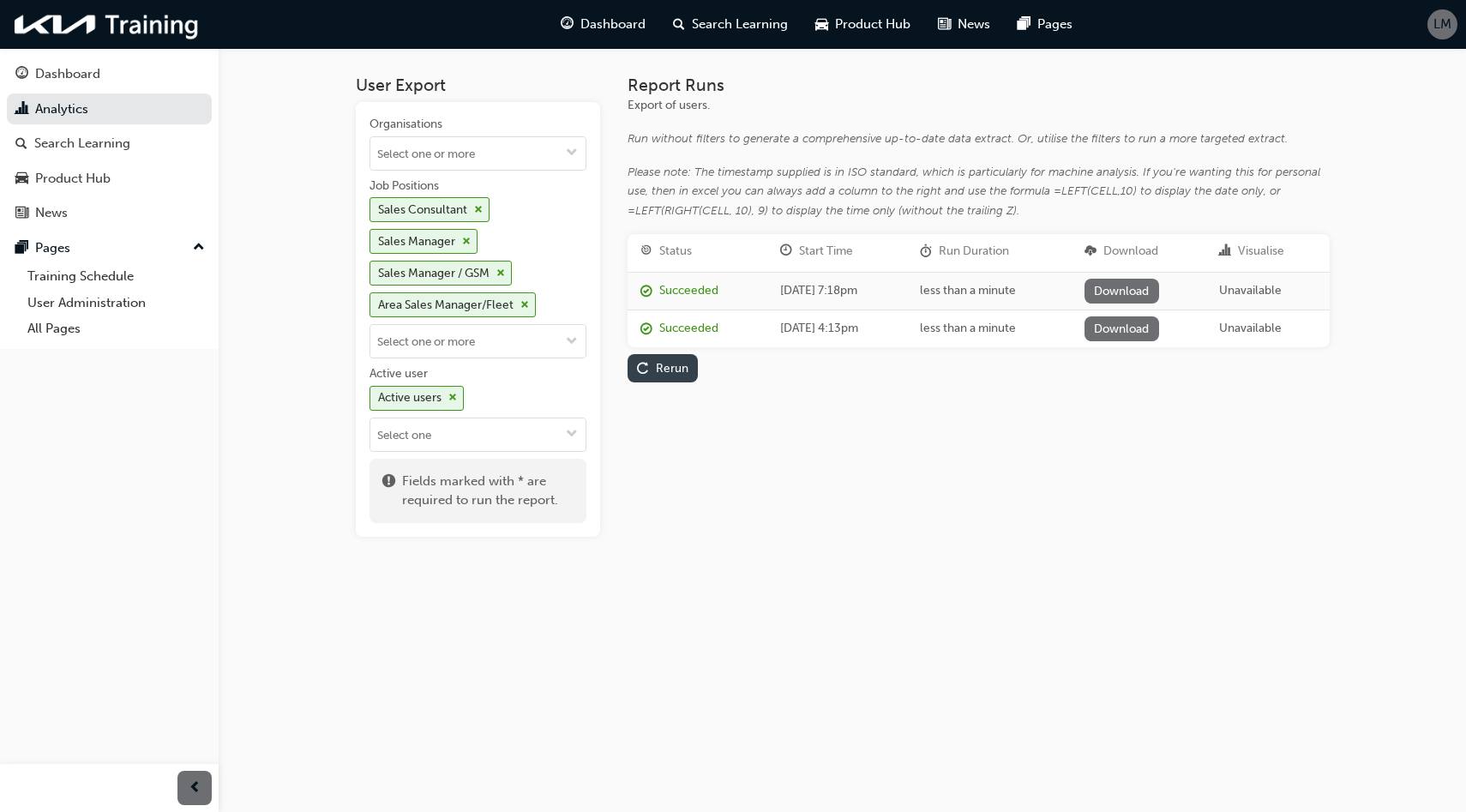
click at [654, 366] on div "Rerun" at bounding box center [662, 367] width 51 height 18
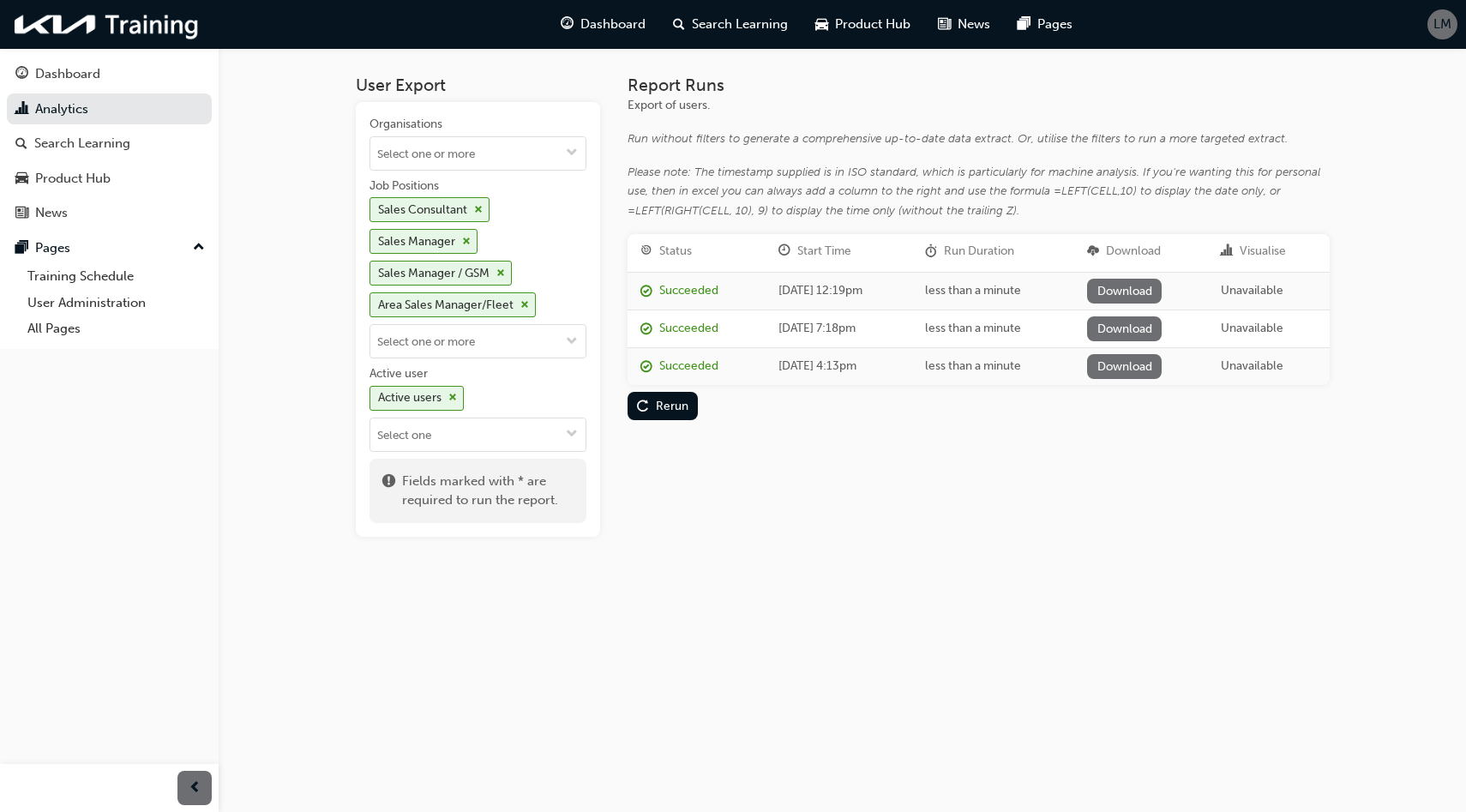
click at [1149, 285] on link "Download" at bounding box center [1124, 291] width 74 height 25
